Goal: Navigation & Orientation: Find specific page/section

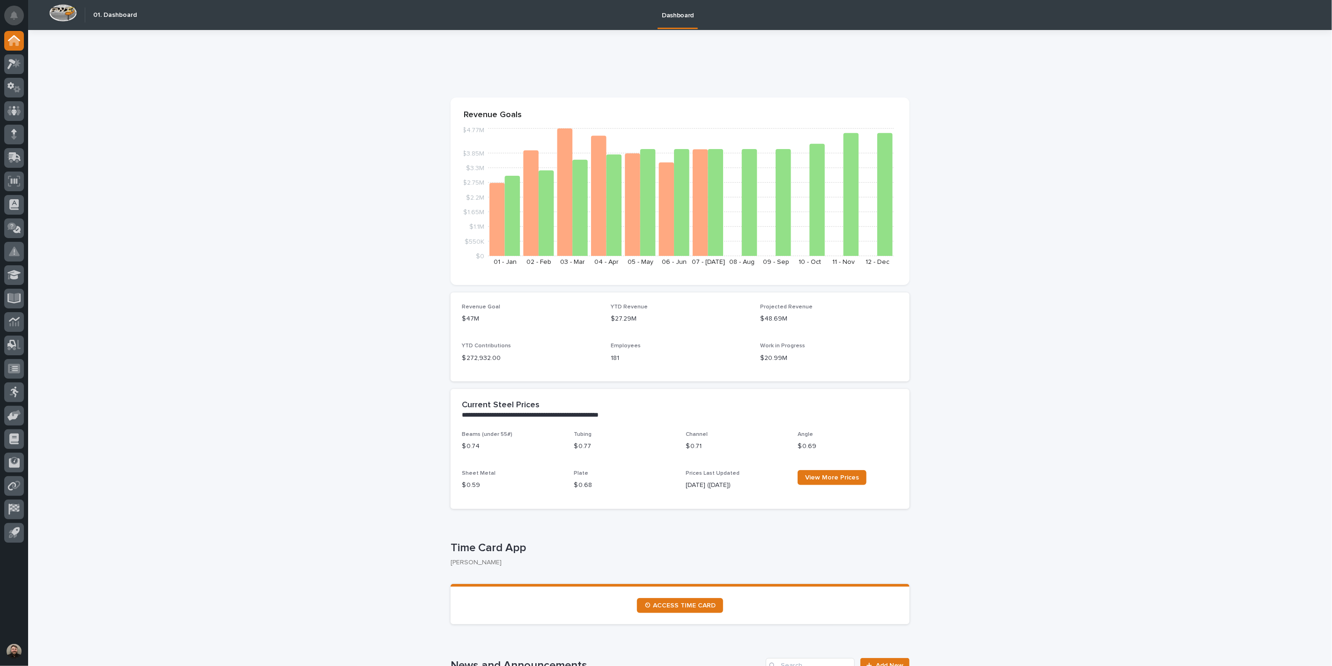
click at [15, 17] on icon "Notifications" at bounding box center [13, 15] width 7 height 8
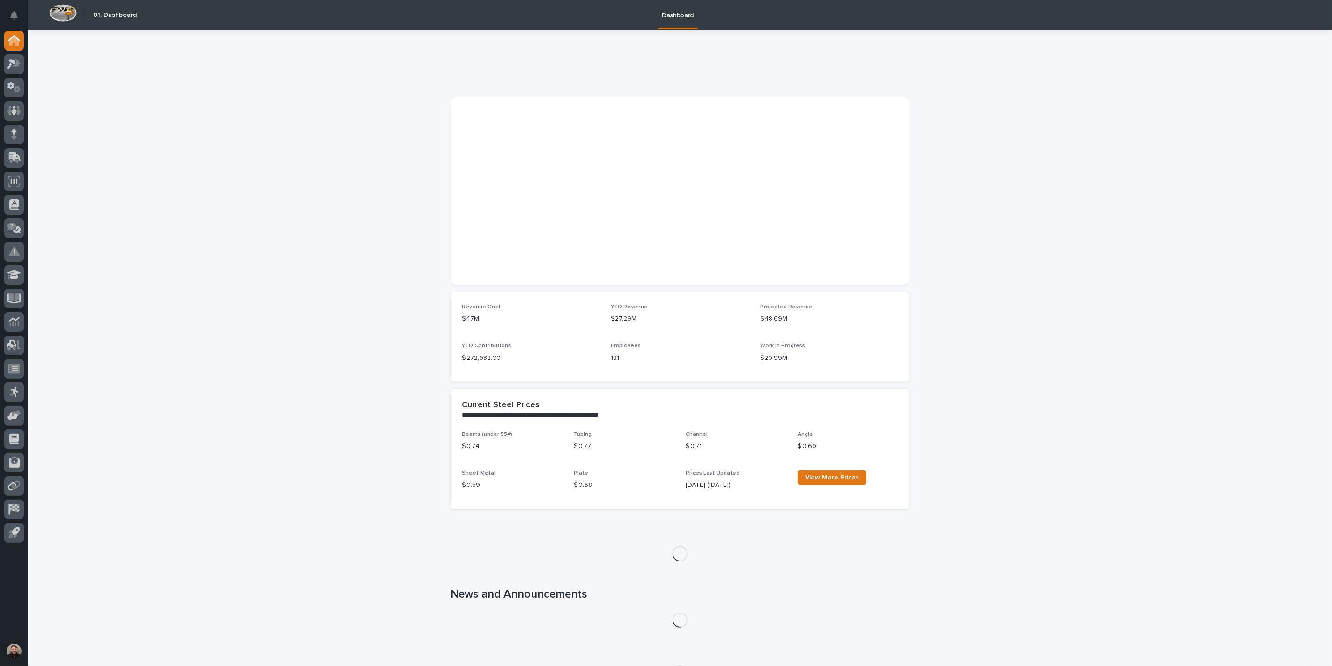
click at [15, 14] on icon "Notifications" at bounding box center [13, 15] width 7 height 8
